Goal: Book appointment/travel/reservation

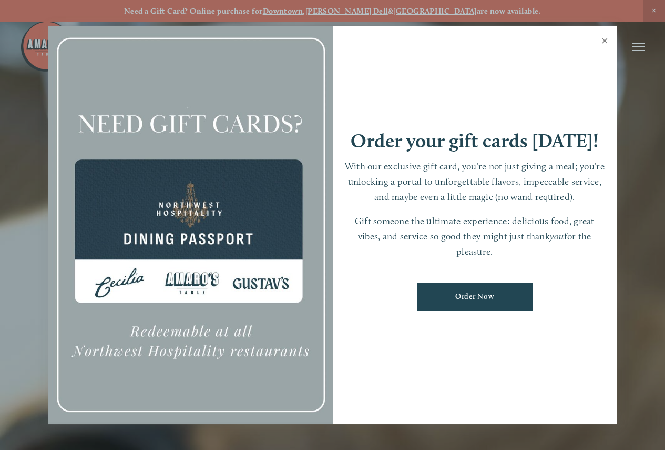
click at [602, 39] on link "Close" at bounding box center [605, 41] width 21 height 29
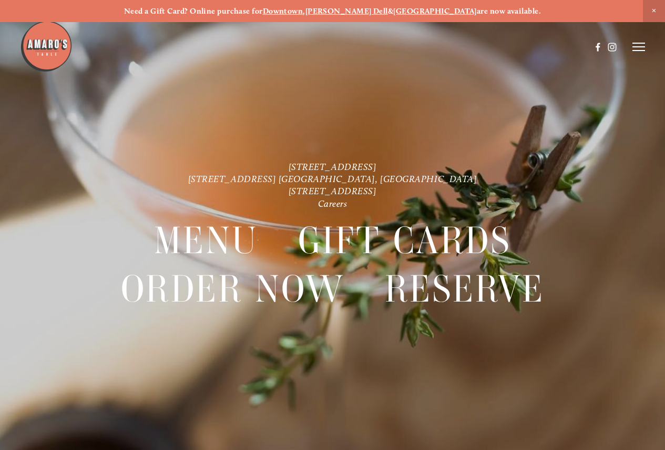
click at [639, 45] on icon at bounding box center [639, 46] width 13 height 9
click at [579, 48] on span "Reserve" at bounding box center [577, 46] width 24 height 9
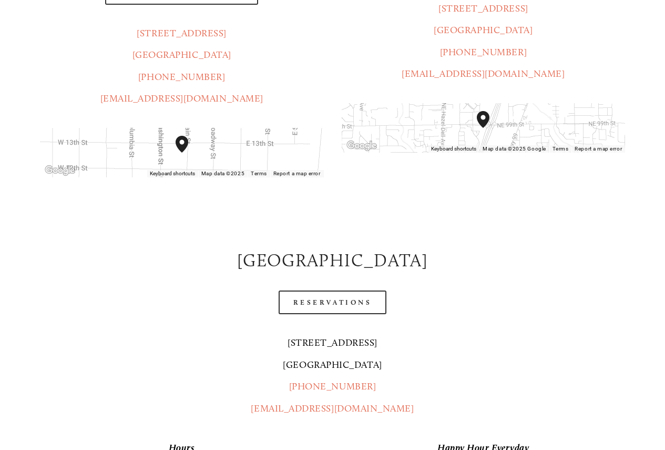
scroll to position [421, 0]
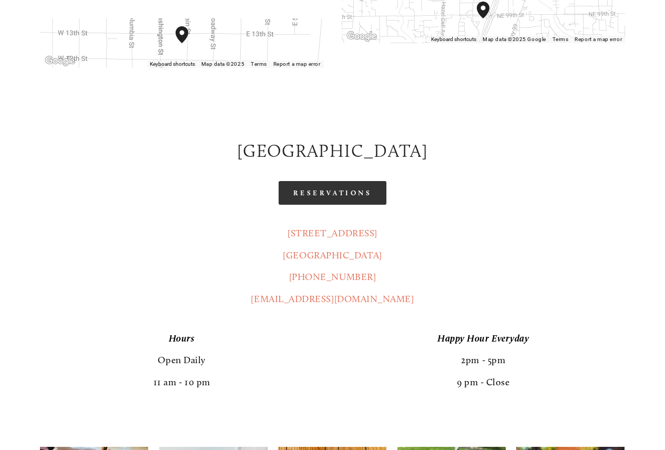
click at [326, 181] on link "Reservations" at bounding box center [333, 193] width 108 height 24
click at [523, 181] on div "Reservations" at bounding box center [332, 193] width 585 height 24
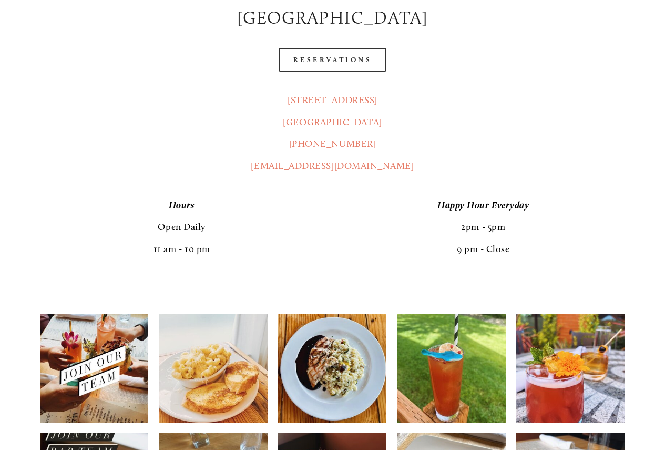
scroll to position [579, 0]
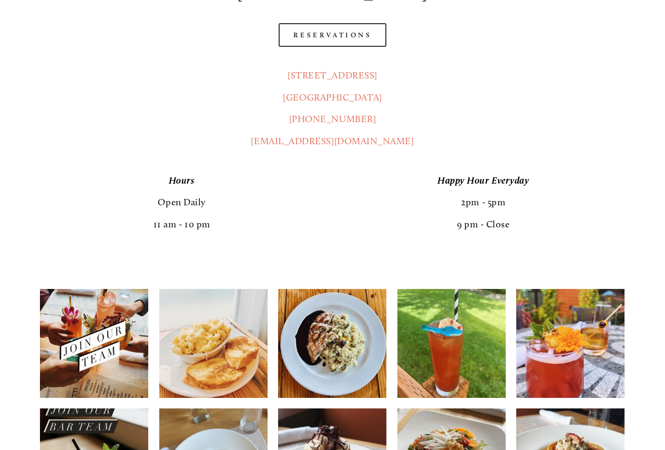
click at [554, 182] on p "Happy Hour Everyday 2pm - 5pm 9 pm - Close" at bounding box center [484, 202] width 284 height 65
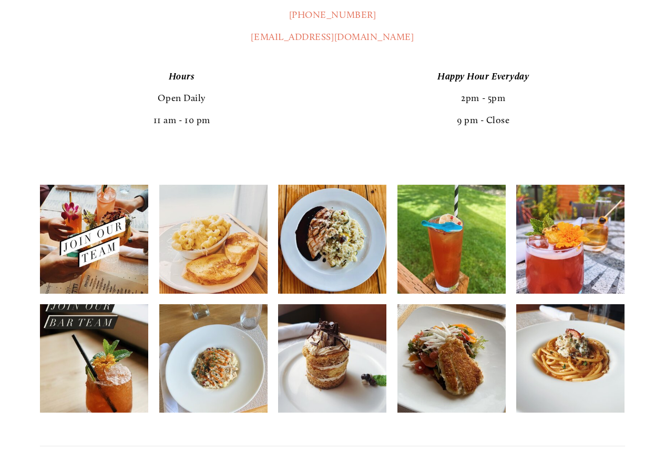
scroll to position [684, 0]
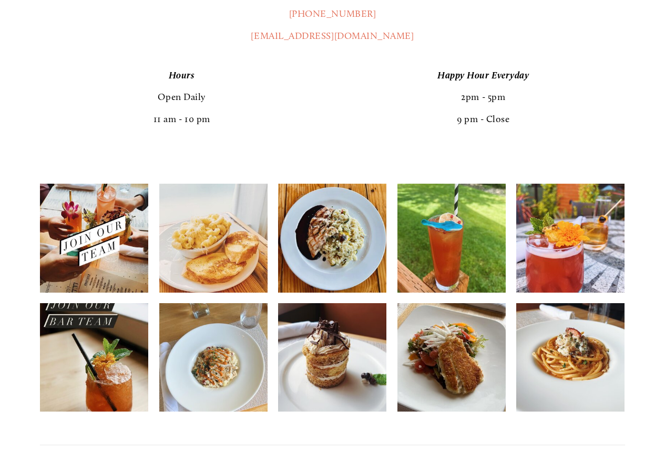
click at [608, 88] on p "Happy Hour Everyday 2pm - 5pm 9 pm - Close" at bounding box center [484, 97] width 284 height 65
click at [603, 91] on p "Happy Hour Everyday 2pm - 5pm 9 pm - Close" at bounding box center [484, 97] width 284 height 65
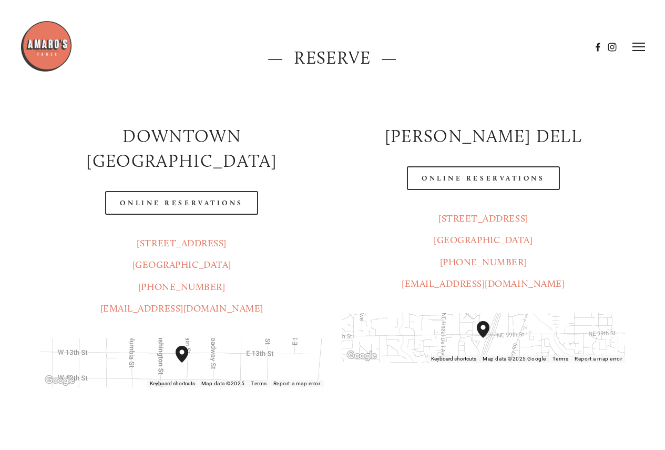
scroll to position [0, 0]
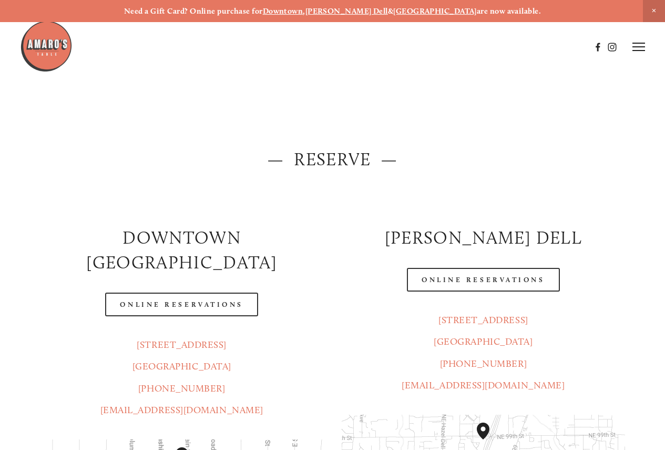
click at [634, 42] on header "Menu Order Now Visit Gallery 0" at bounding box center [332, 47] width 625 height 94
click at [641, 48] on icon at bounding box center [639, 46] width 13 height 9
click at [452, 46] on span "Menu" at bounding box center [457, 46] width 19 height 9
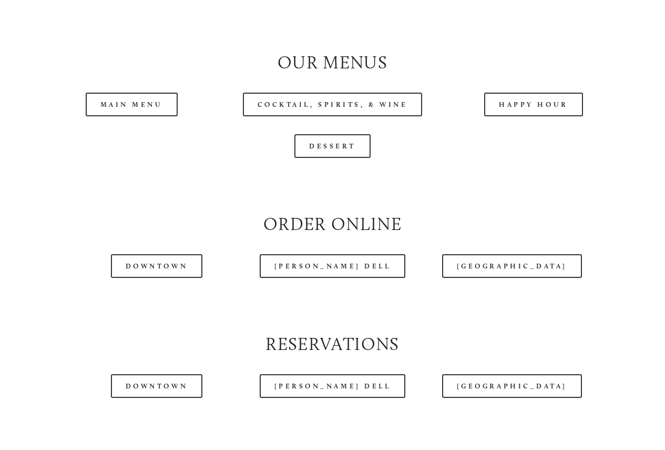
scroll to position [999, 0]
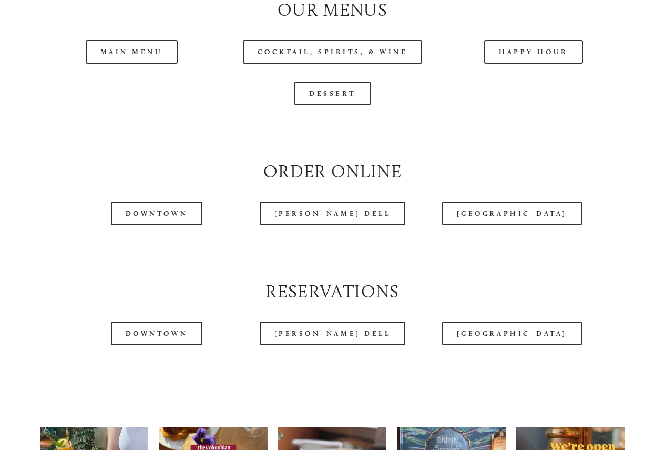
click at [539, 58] on header "Menu Order Now Visit Gallery 0" at bounding box center [332, 21] width 625 height 94
click at [536, 64] on link "Happy Hour" at bounding box center [533, 52] width 99 height 24
